Goal: Information Seeking & Learning: Learn about a topic

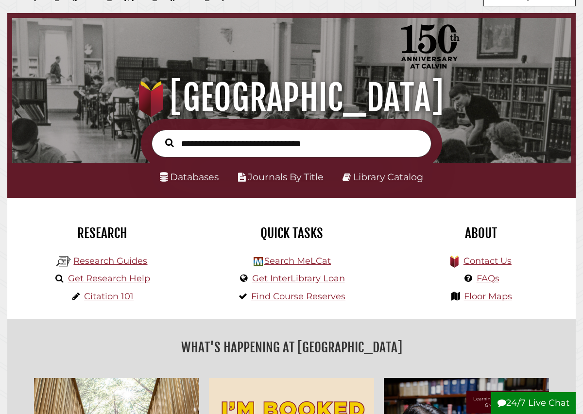
scroll to position [48, 0]
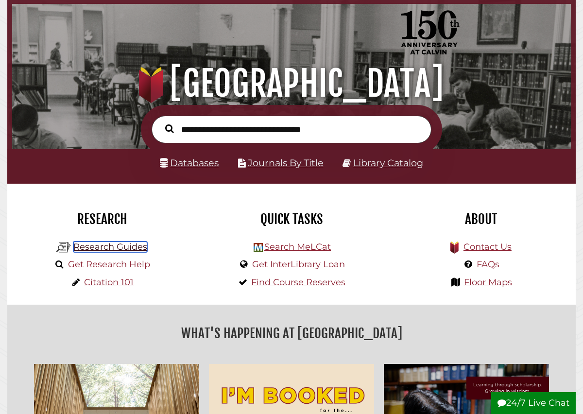
click at [134, 246] on link "Research Guides" at bounding box center [110, 247] width 74 height 11
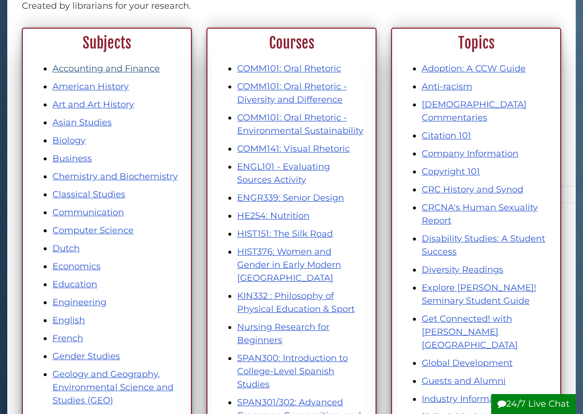
scroll to position [258, 0]
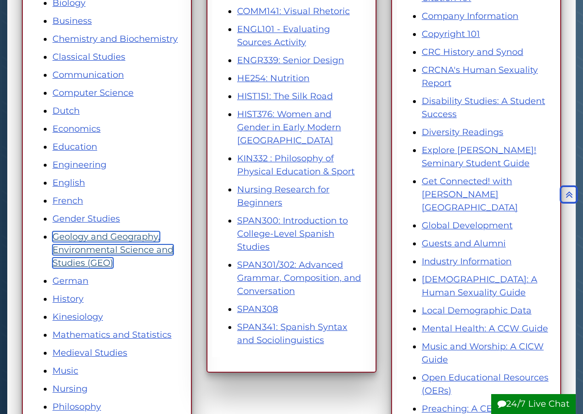
click at [122, 239] on link "Geology and Geography, Environmental Science and Studies (GEO)" at bounding box center [113, 249] width 121 height 37
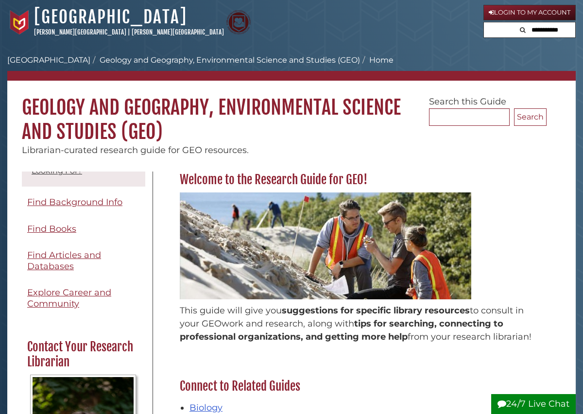
scroll to position [117, 0]
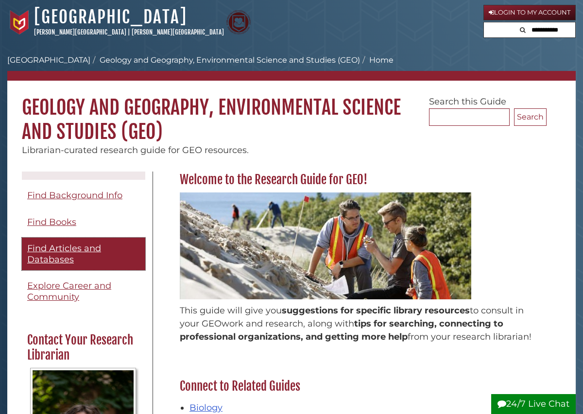
click at [81, 250] on span "Find Articles and Databases" at bounding box center [64, 254] width 74 height 22
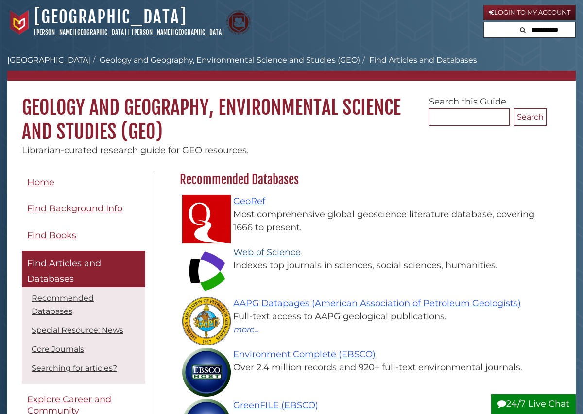
scroll to position [15, 0]
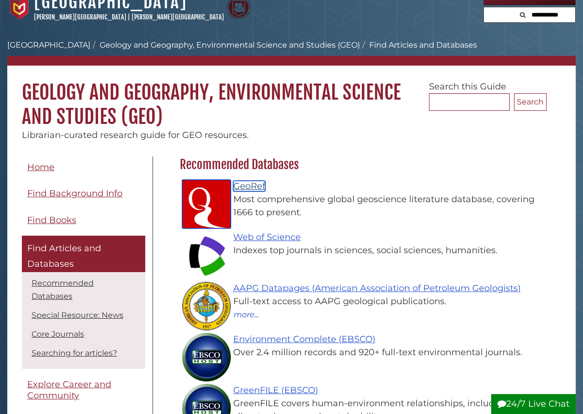
click at [243, 190] on link "GeoRef" at bounding box center [249, 186] width 32 height 11
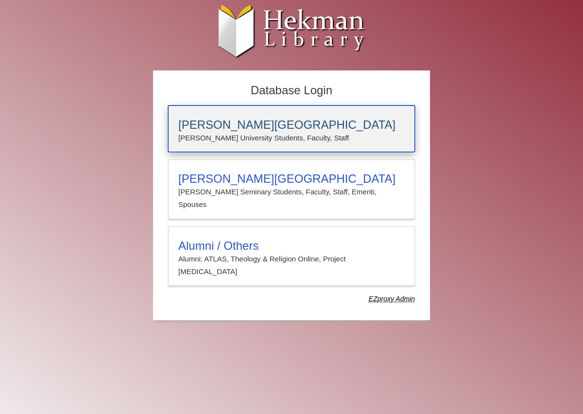
click at [238, 128] on h3 "Calvin University" at bounding box center [291, 125] width 227 height 14
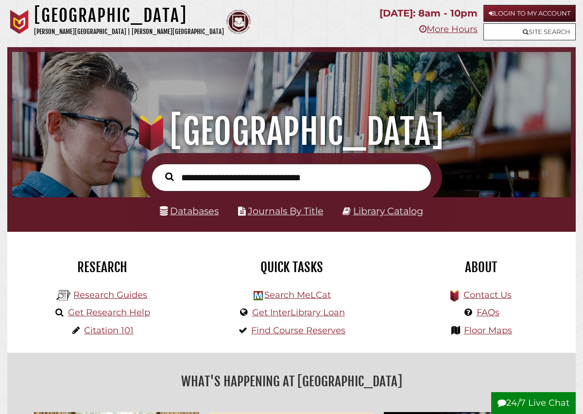
scroll to position [185, 554]
click at [136, 297] on link "Research Guides" at bounding box center [110, 295] width 74 height 11
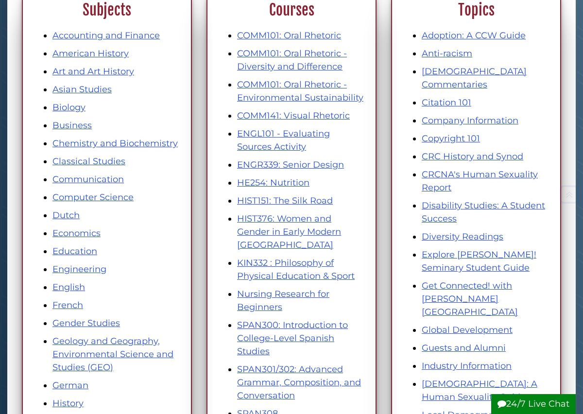
scroll to position [210, 0]
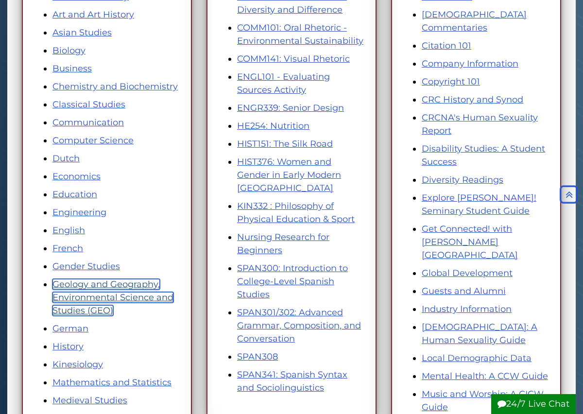
click at [123, 296] on link "Geology and Geography, Environmental Science and Studies (GEO)" at bounding box center [113, 297] width 121 height 37
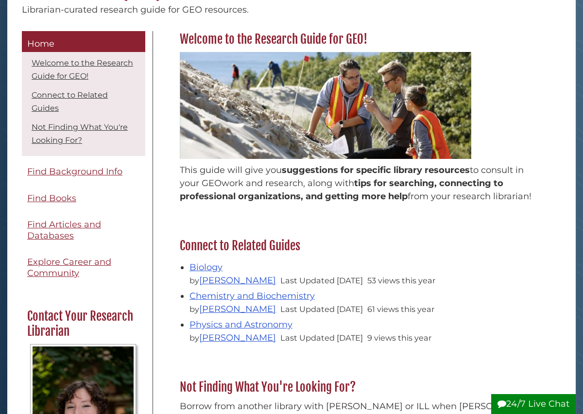
scroll to position [186, 0]
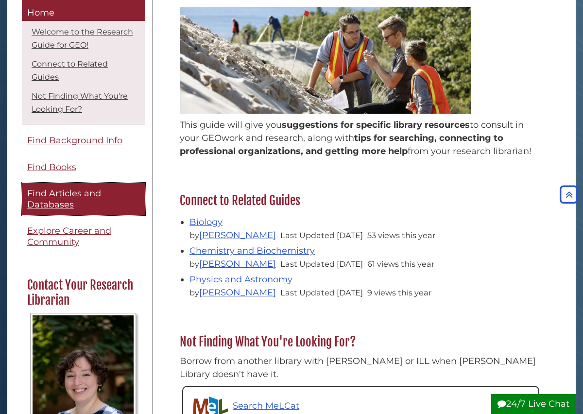
click at [82, 207] on link "Find Articles and Databases" at bounding box center [83, 199] width 123 height 33
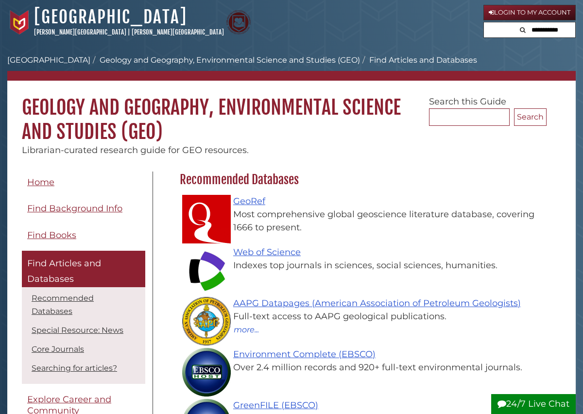
scroll to position [283, 372]
click at [254, 258] on div "Web of Science Indexes top journals in sciences, social sciences, humanities." at bounding box center [366, 259] width 352 height 26
click at [259, 251] on link "Web of Science" at bounding box center [267, 252] width 68 height 11
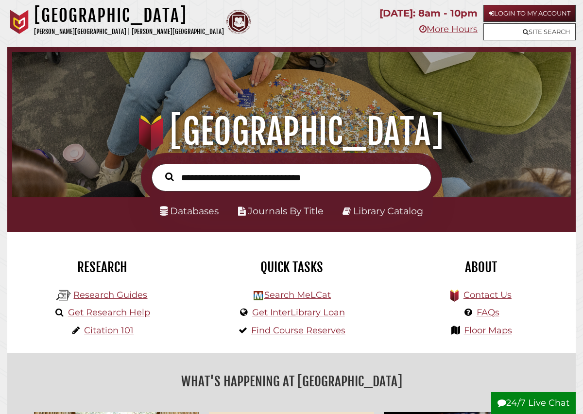
scroll to position [185, 554]
click at [134, 295] on link "Research Guides" at bounding box center [110, 295] width 74 height 11
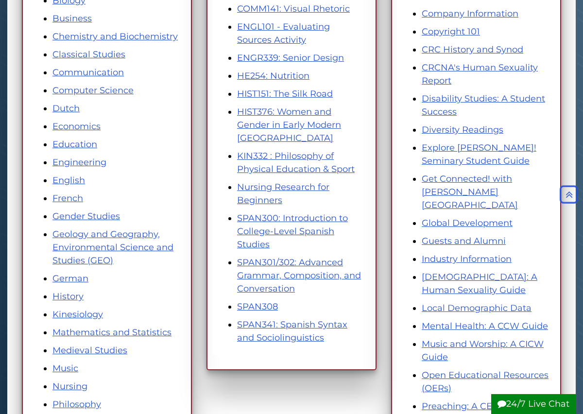
scroll to position [271, 0]
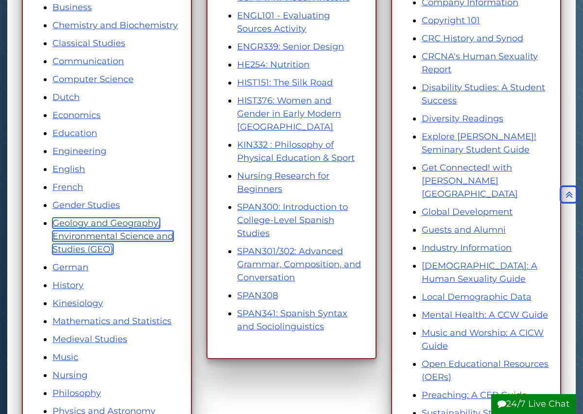
click at [141, 241] on link "Geology and Geography, Environmental Science and Studies (GEO)" at bounding box center [113, 236] width 121 height 37
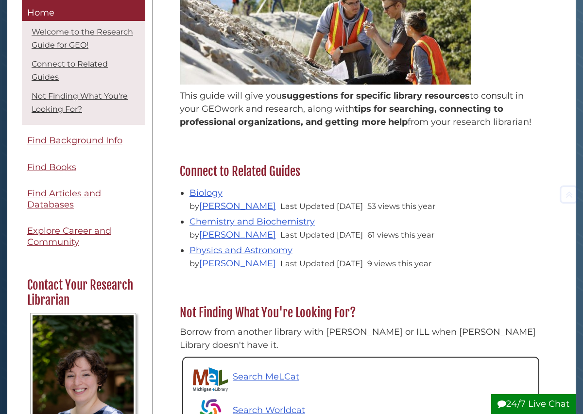
scroll to position [227, 0]
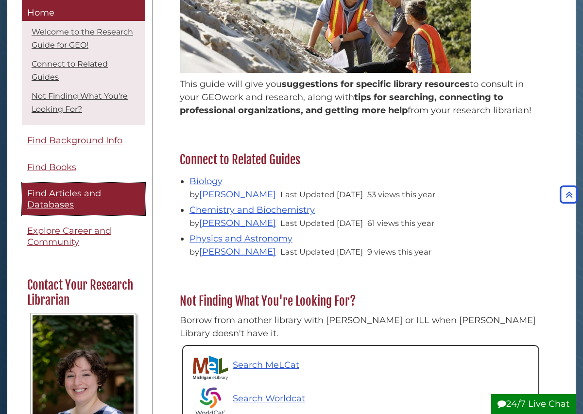
click at [84, 196] on span "Find Articles and Databases" at bounding box center [64, 200] width 74 height 22
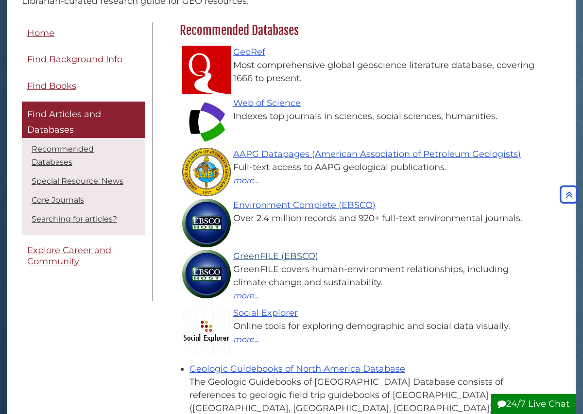
scroll to position [151, 0]
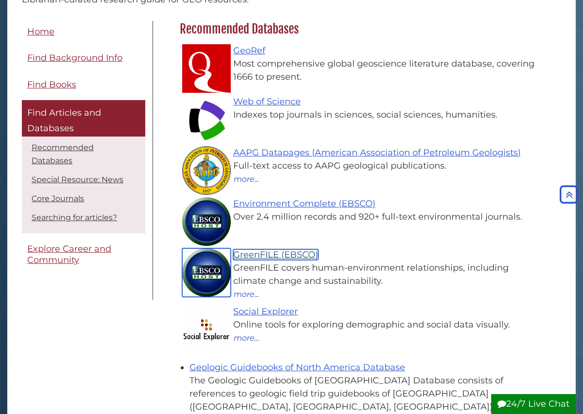
click at [274, 254] on link "GreenFILE (EBSCO)" at bounding box center [275, 254] width 85 height 11
click at [284, 253] on link "GreenFILE (EBSCO)" at bounding box center [275, 254] width 85 height 11
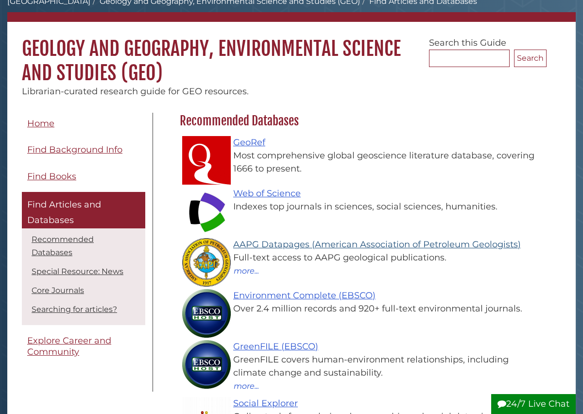
scroll to position [62, 0]
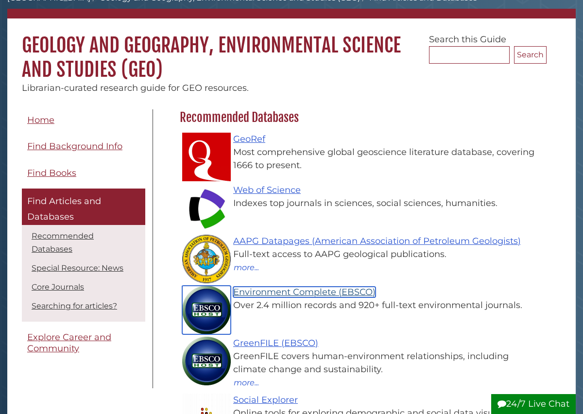
click at [278, 294] on link "Environment Complete (EBSCO)" at bounding box center [304, 292] width 142 height 11
click at [287, 293] on link "Environment Complete (EBSCO)" at bounding box center [304, 292] width 142 height 11
